Goal: Task Accomplishment & Management: Manage account settings

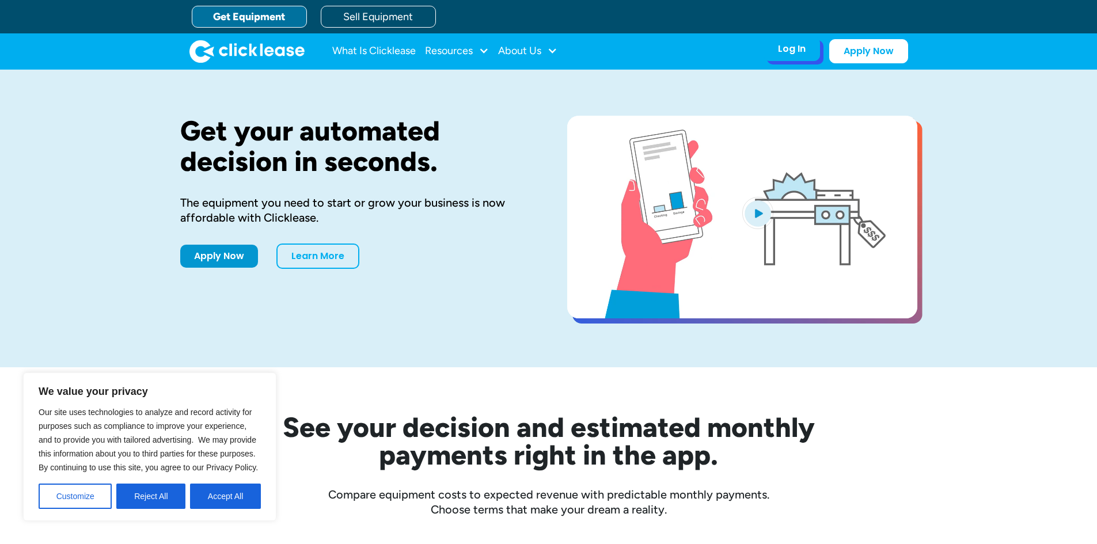
click at [774, 47] on div "Log In Account login I use Clicklease to get my equipment Partner Portal I offe…" at bounding box center [792, 49] width 56 height 24
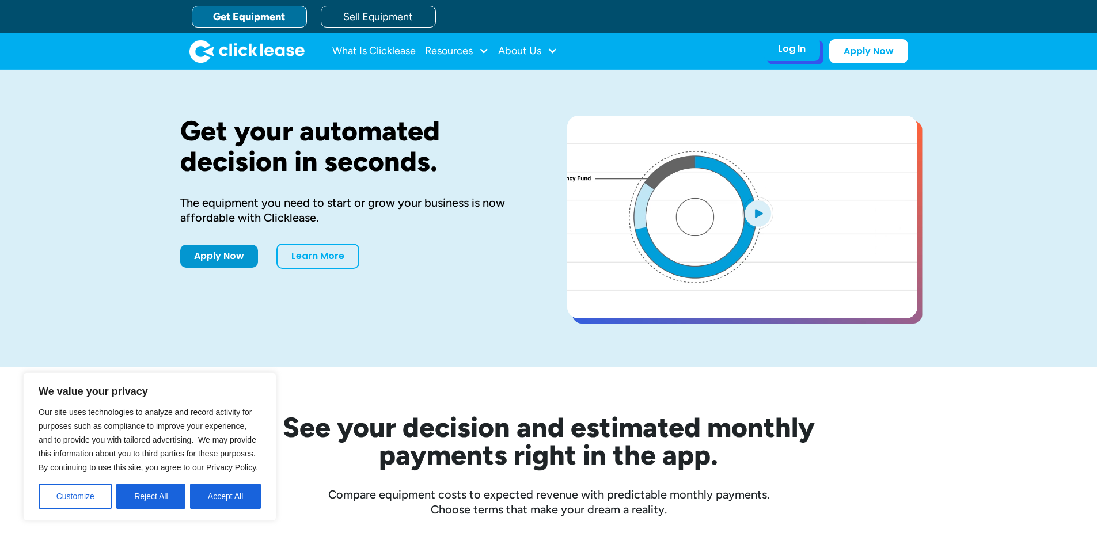
click at [792, 48] on div "Log In" at bounding box center [792, 49] width 28 height 12
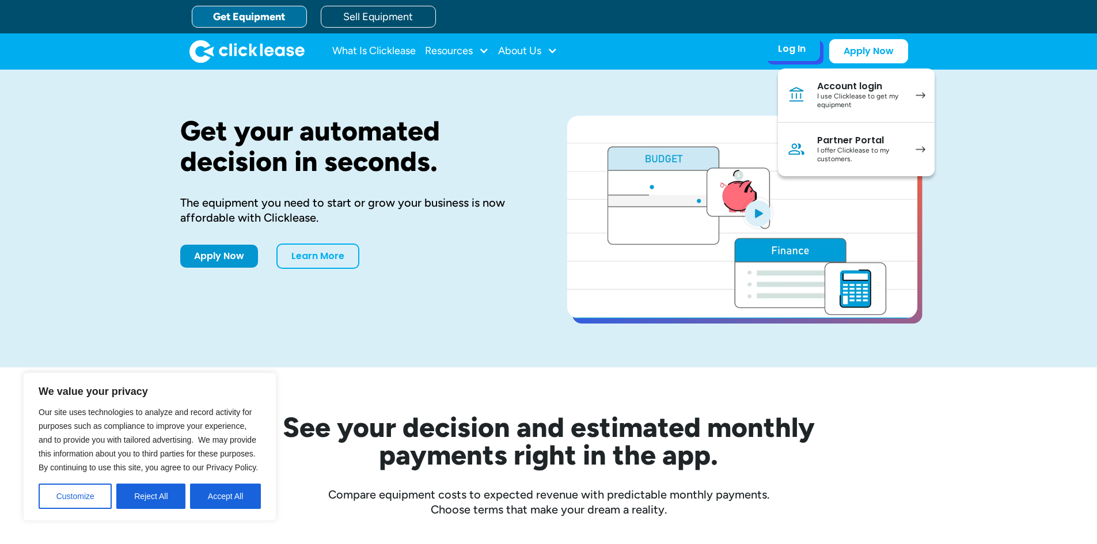
click at [836, 103] on div "I use Clicklease to get my equipment" at bounding box center [860, 101] width 87 height 18
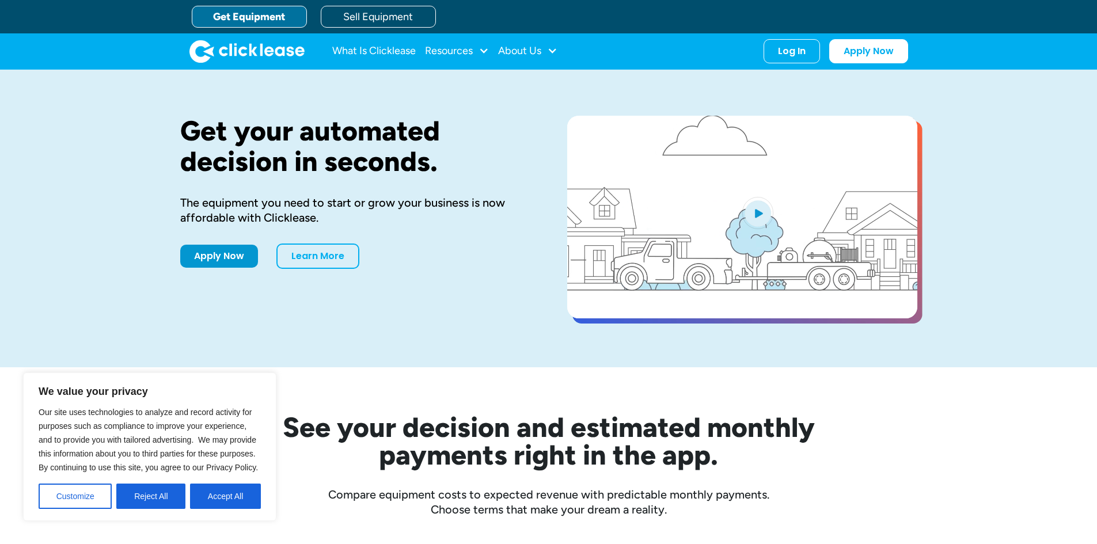
click at [796, 52] on div "Log In" at bounding box center [792, 52] width 28 height 12
